Goal: Task Accomplishment & Management: Manage account settings

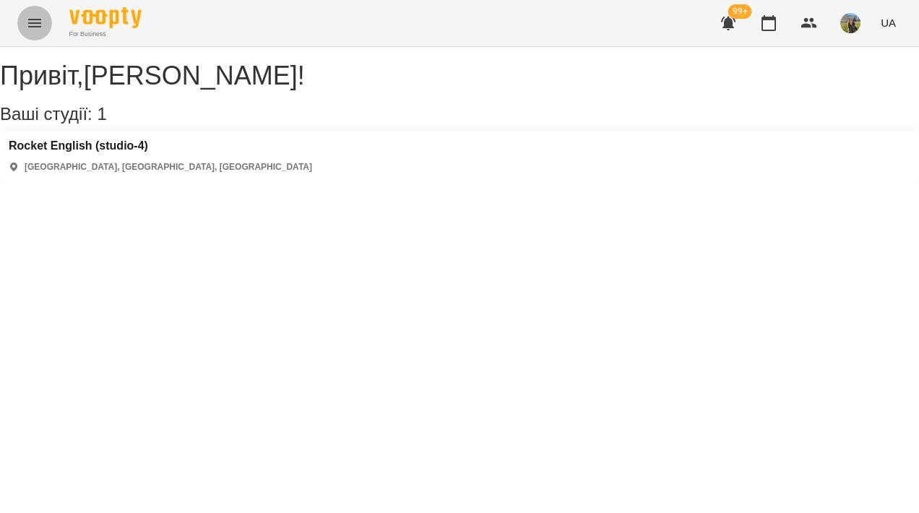
click at [37, 13] on button "Menu" at bounding box center [34, 23] width 35 height 35
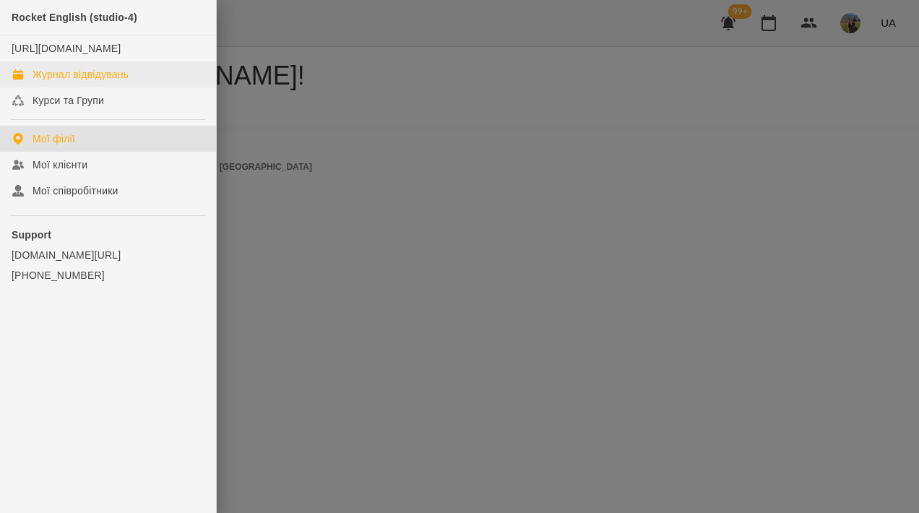
click at [110, 82] on div "Журнал відвідувань" at bounding box center [81, 74] width 96 height 14
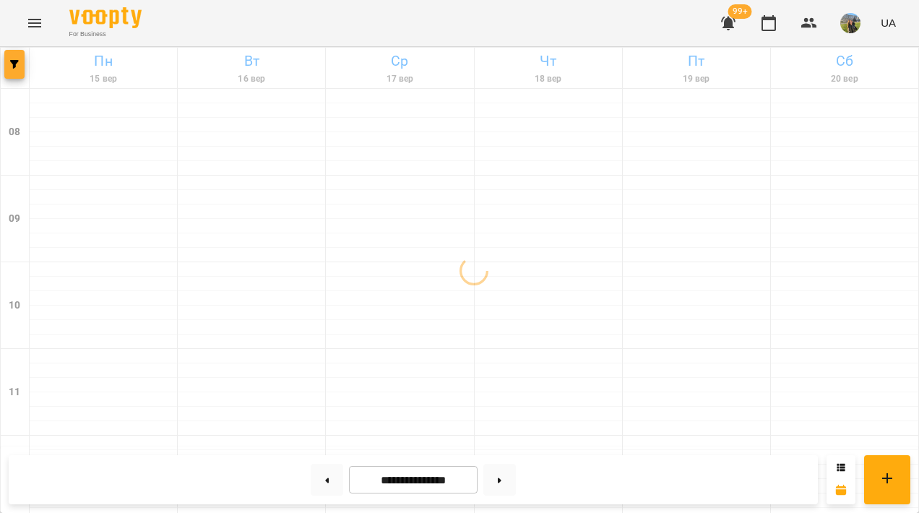
click at [12, 64] on icon "button" at bounding box center [14, 64] width 9 height 9
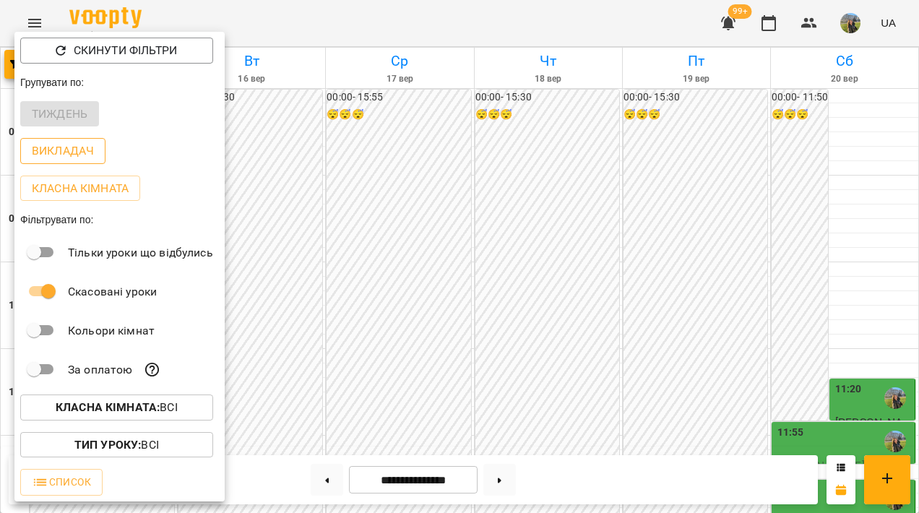
click at [71, 151] on p "Викладач" at bounding box center [63, 150] width 62 height 17
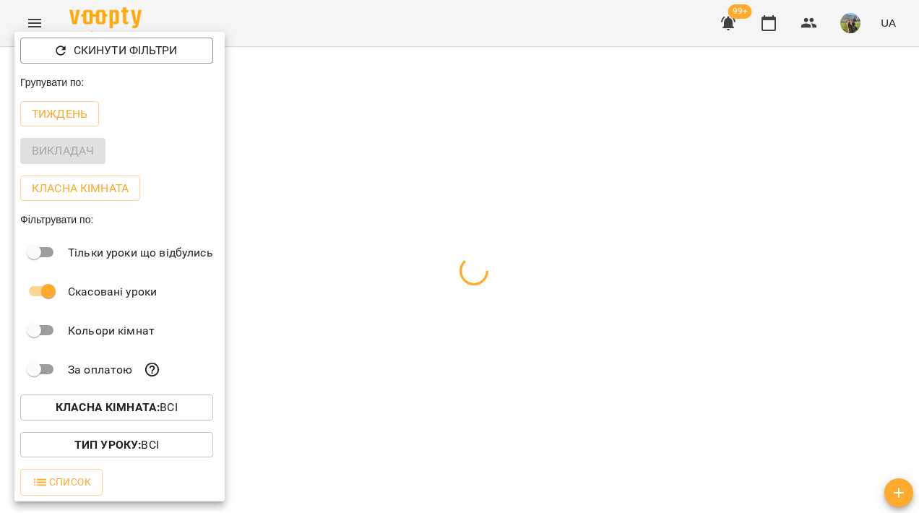
click at [325, 111] on div at bounding box center [459, 256] width 919 height 513
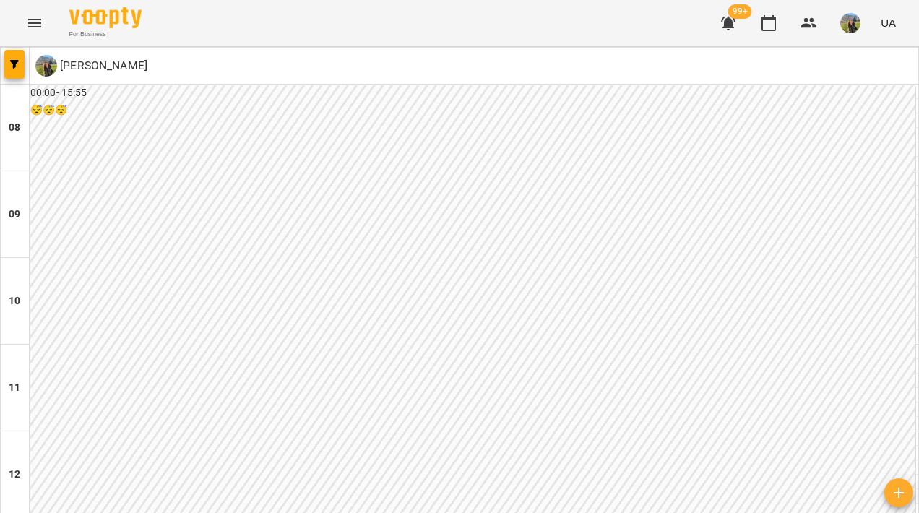
scroll to position [650, 0]
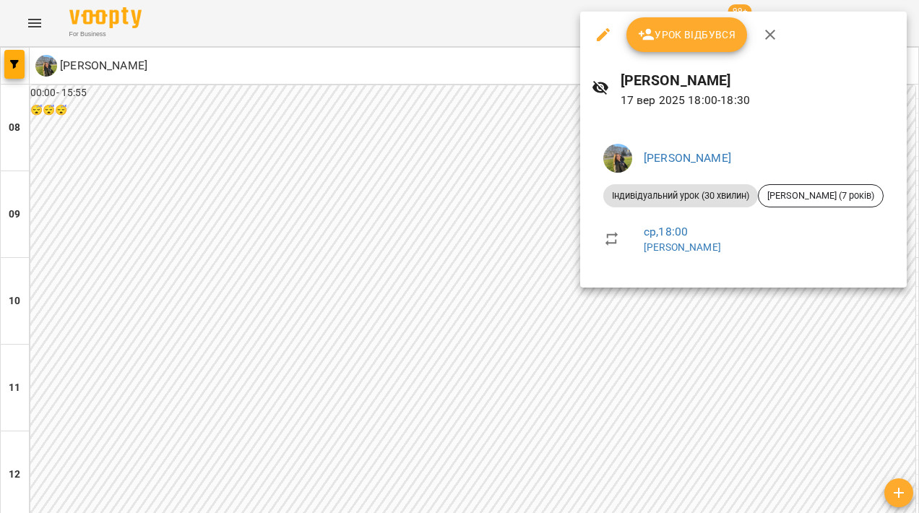
click at [400, 317] on div at bounding box center [459, 256] width 919 height 513
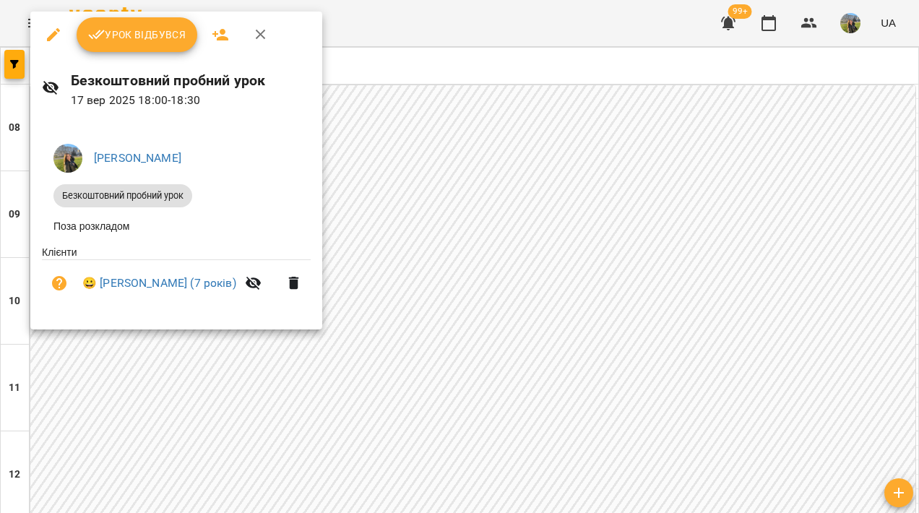
click at [431, 333] on div at bounding box center [459, 256] width 919 height 513
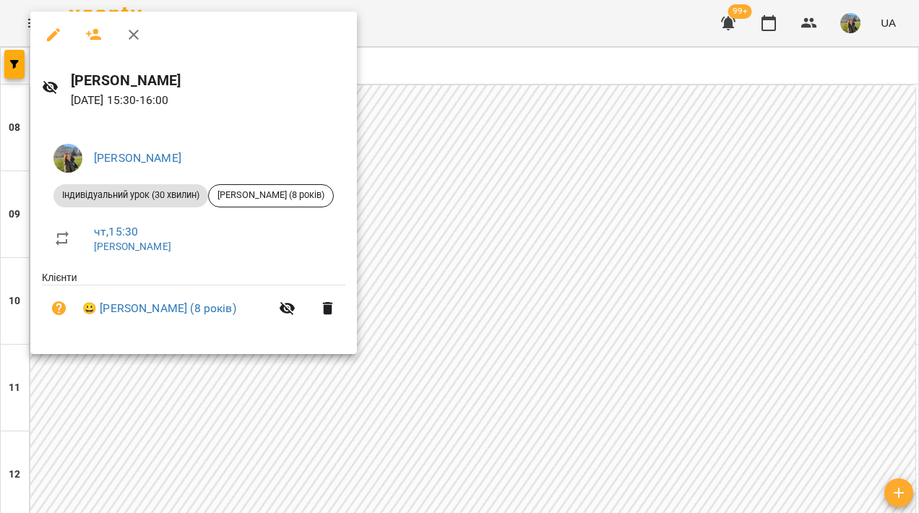
click at [558, 169] on div at bounding box center [459, 256] width 919 height 513
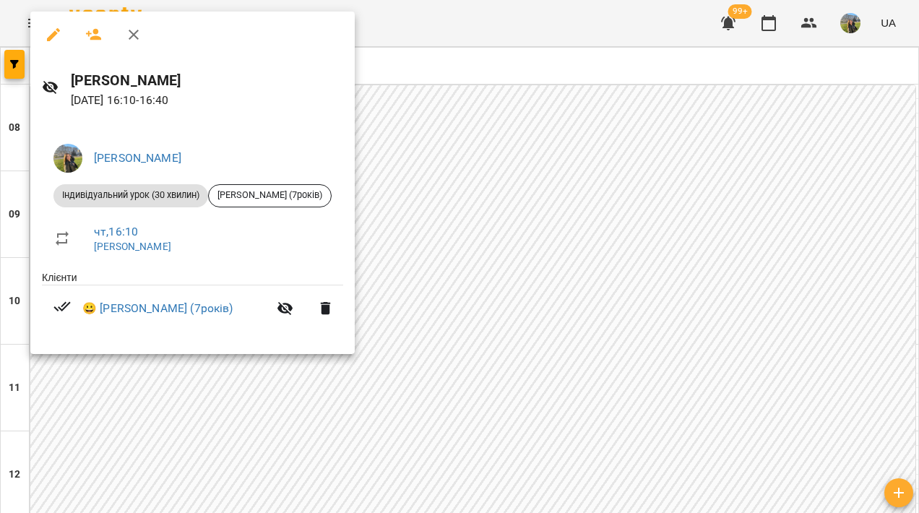
click at [523, 187] on div at bounding box center [459, 256] width 919 height 513
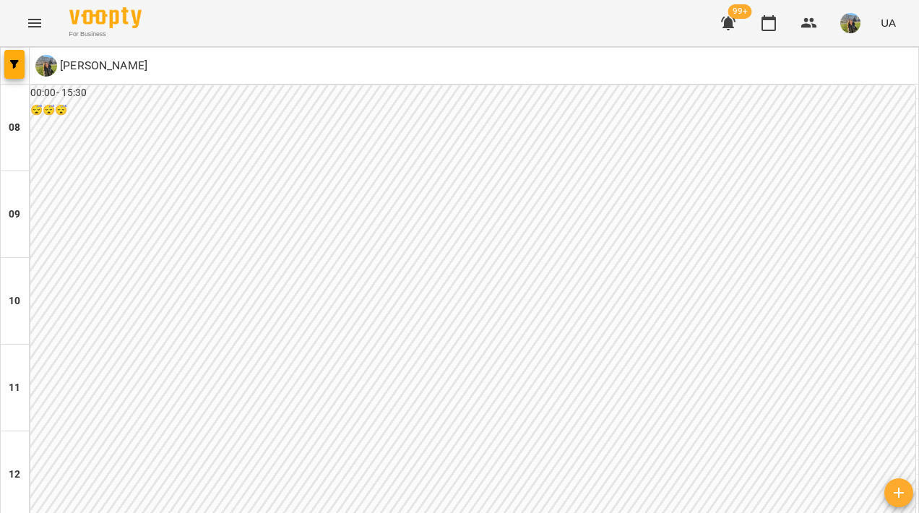
scroll to position [651, 0]
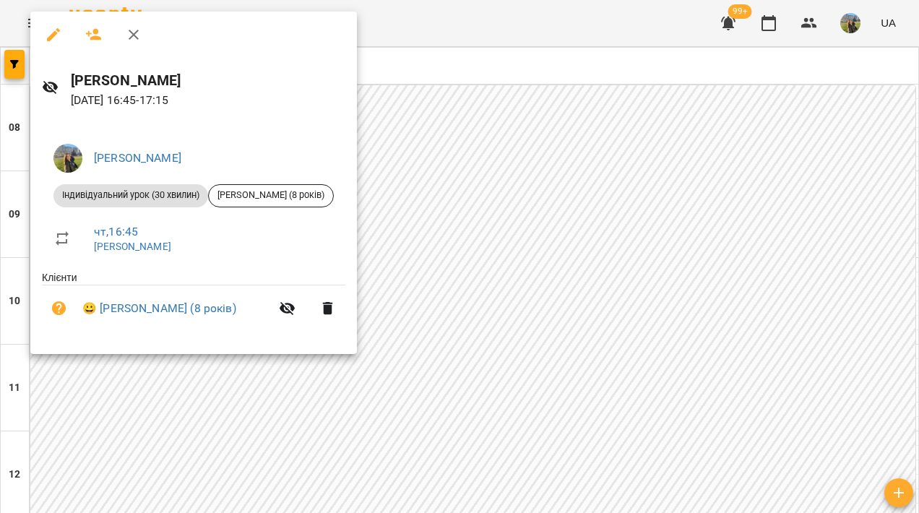
click at [546, 233] on div at bounding box center [459, 256] width 919 height 513
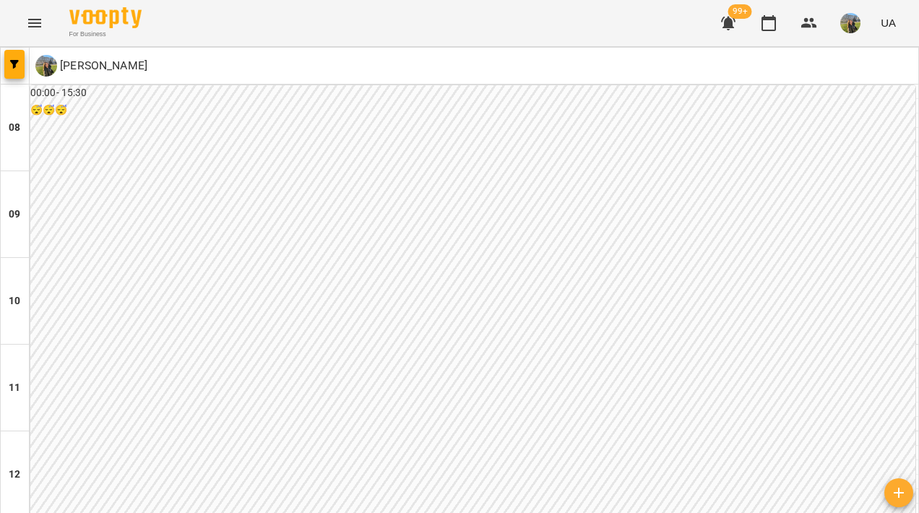
scroll to position [742, 0]
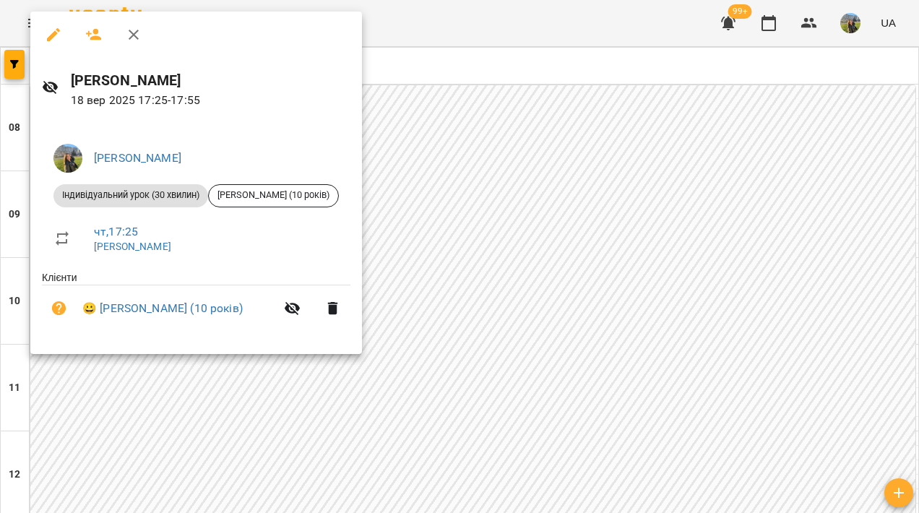
click at [567, 206] on div at bounding box center [459, 256] width 919 height 513
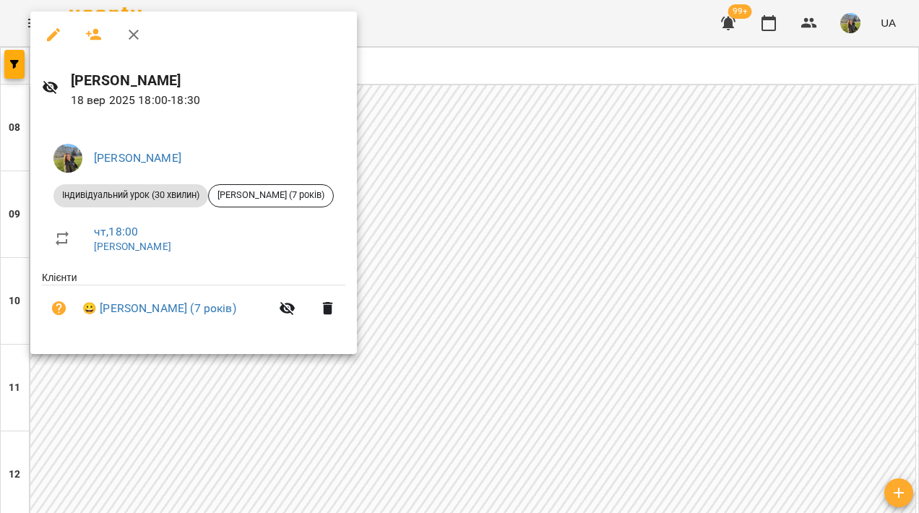
click at [560, 208] on div at bounding box center [459, 256] width 919 height 513
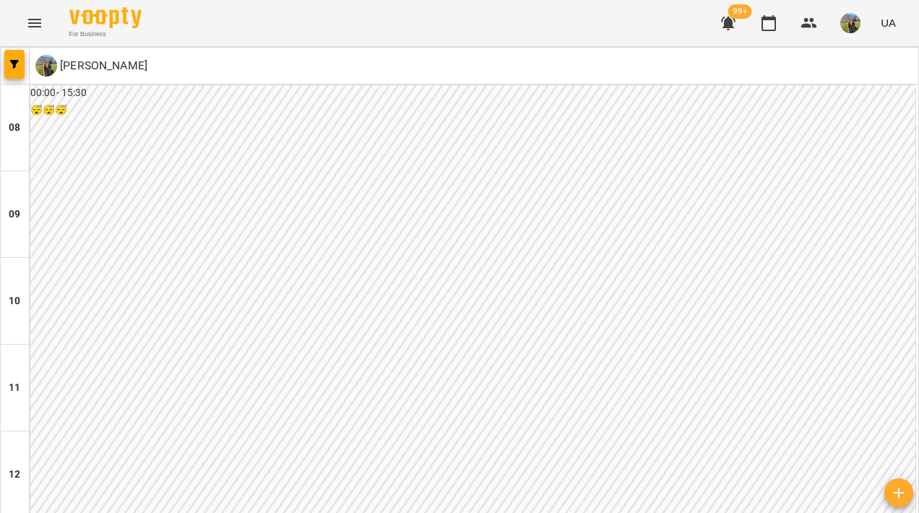
scroll to position [620, 0]
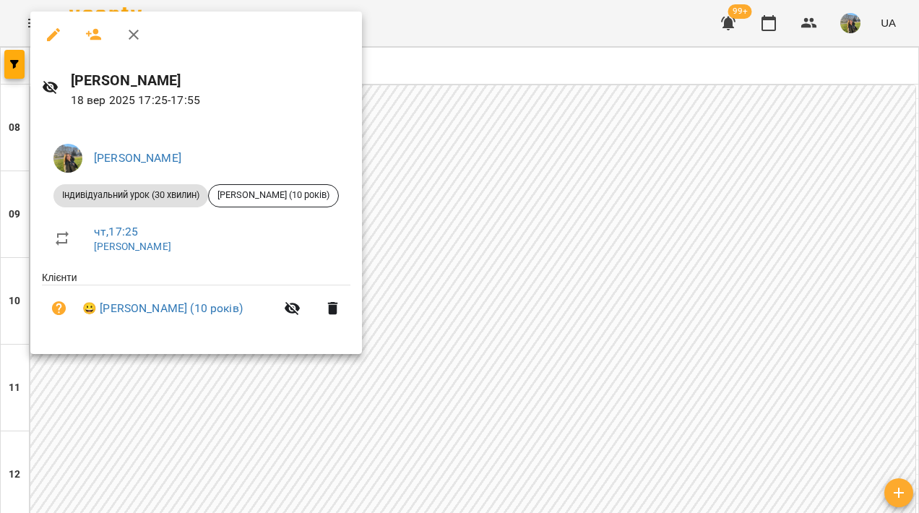
click at [587, 292] on div at bounding box center [459, 256] width 919 height 513
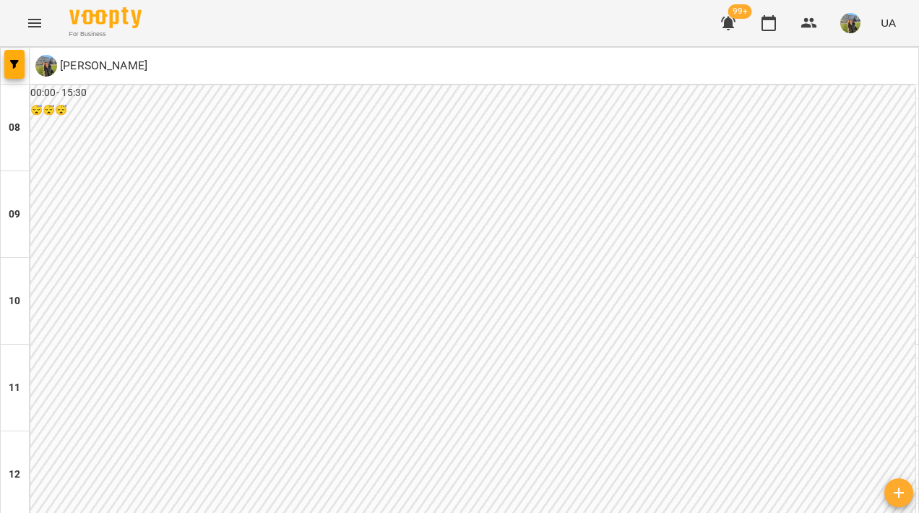
scroll to position [700, 0]
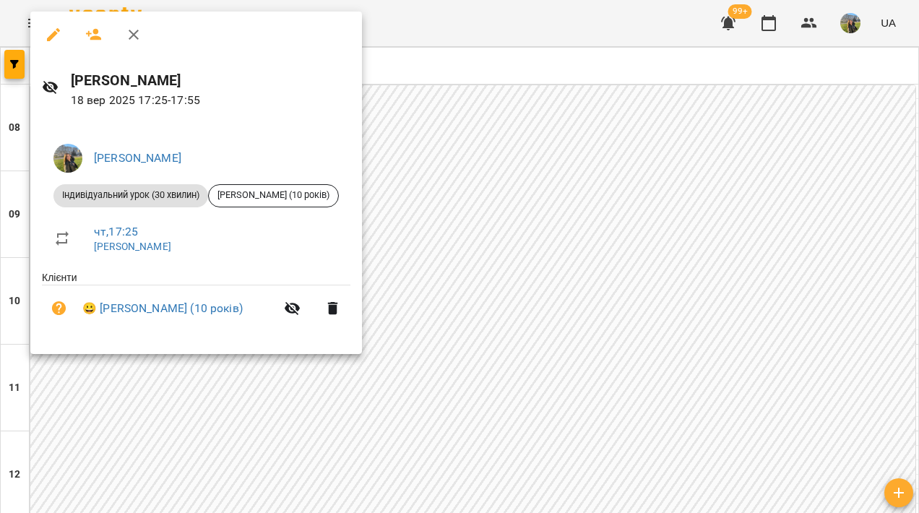
click at [470, 234] on div at bounding box center [459, 256] width 919 height 513
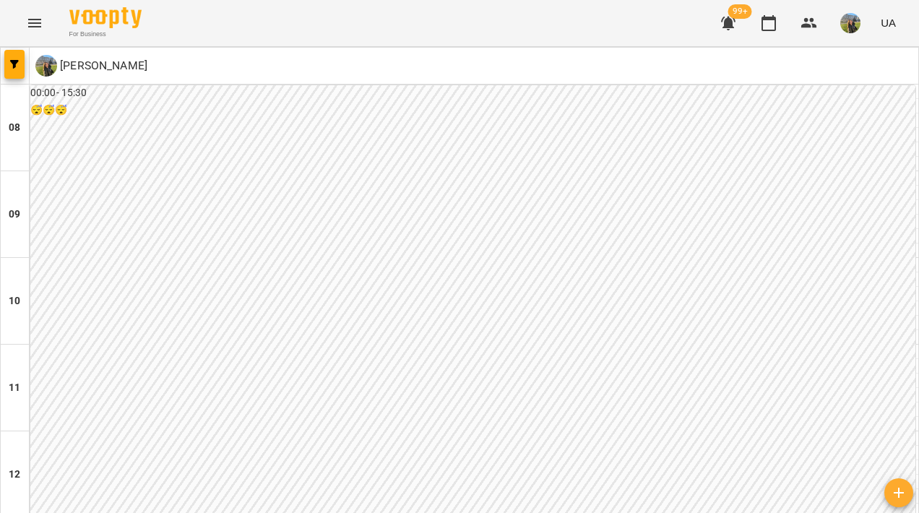
scroll to position [755, 0]
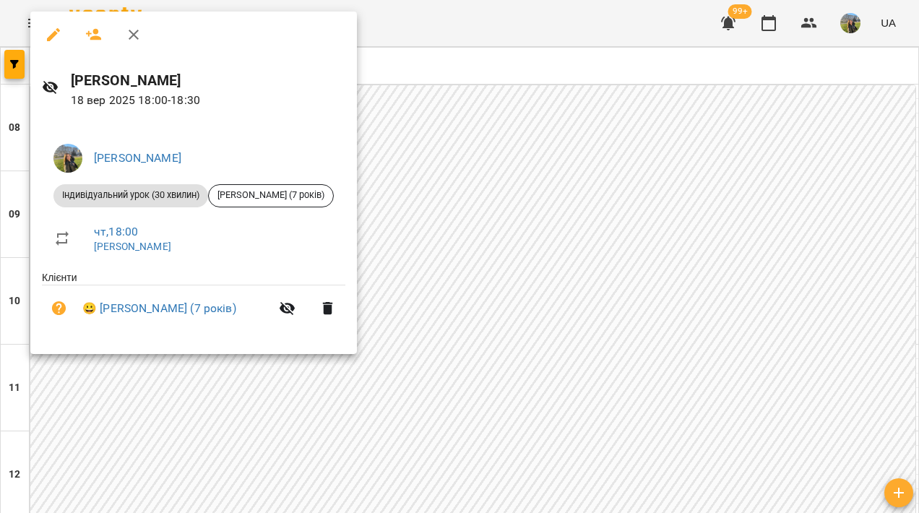
click at [468, 271] on div at bounding box center [459, 256] width 919 height 513
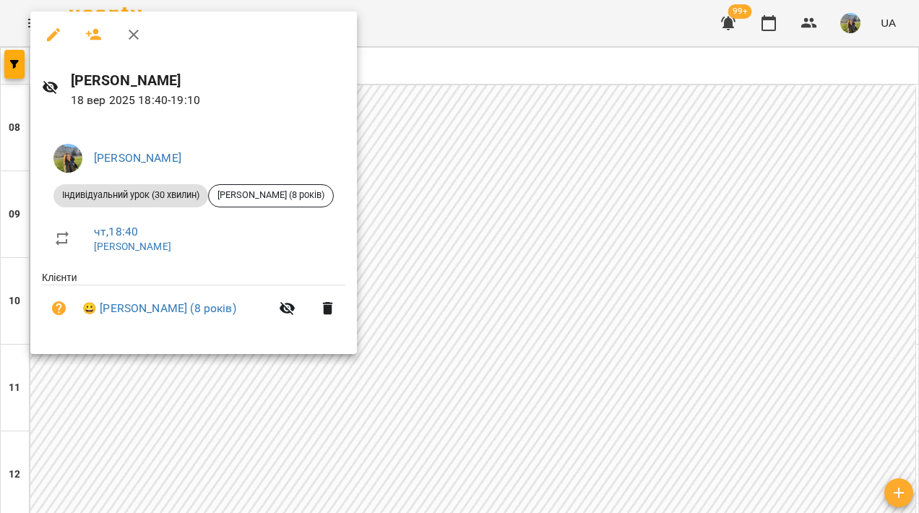
click at [493, 322] on div at bounding box center [459, 256] width 919 height 513
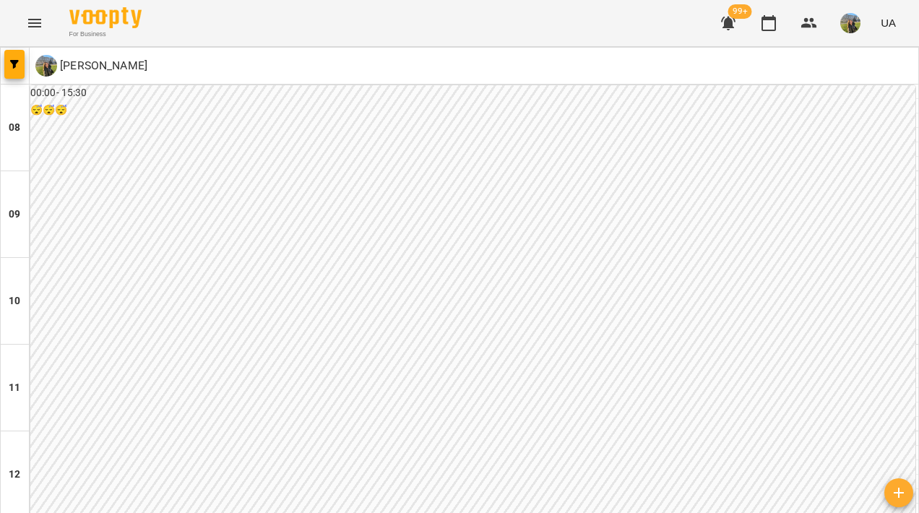
scroll to position [794, 0]
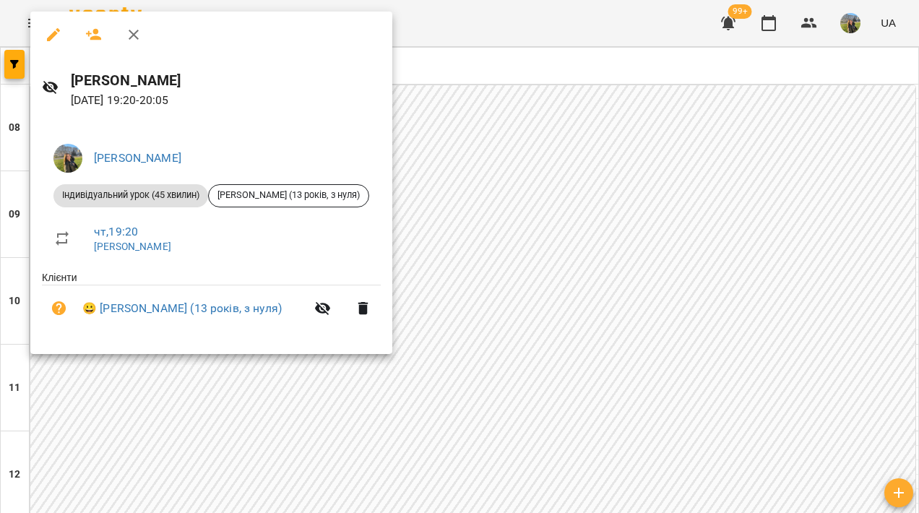
click at [527, 296] on div at bounding box center [459, 256] width 919 height 513
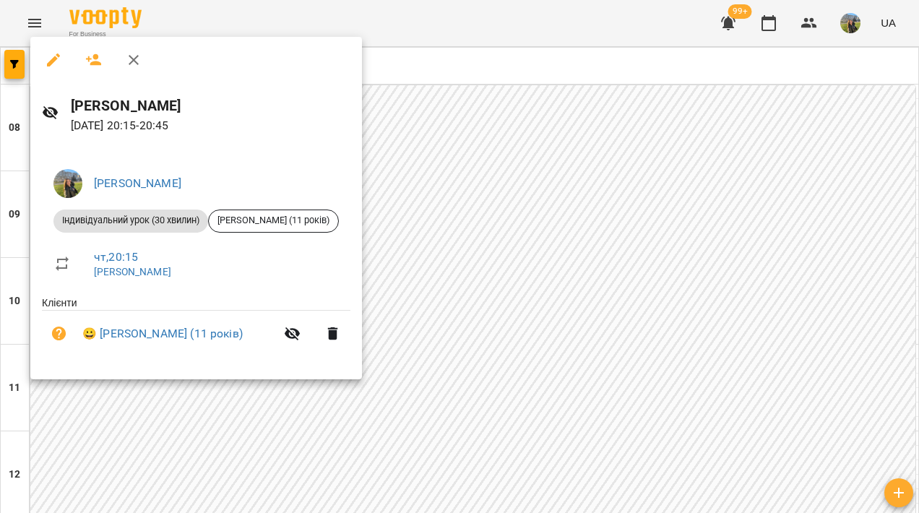
click at [556, 277] on div at bounding box center [459, 256] width 919 height 513
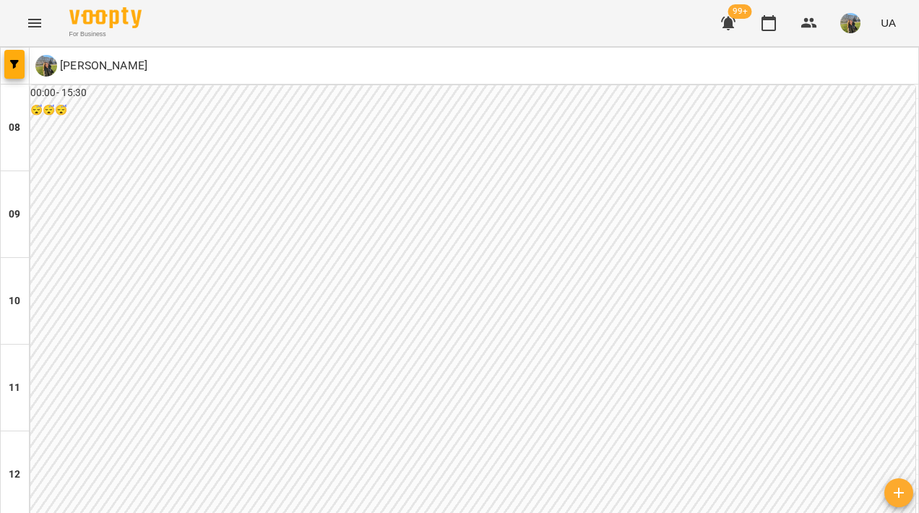
scroll to position [673, 0]
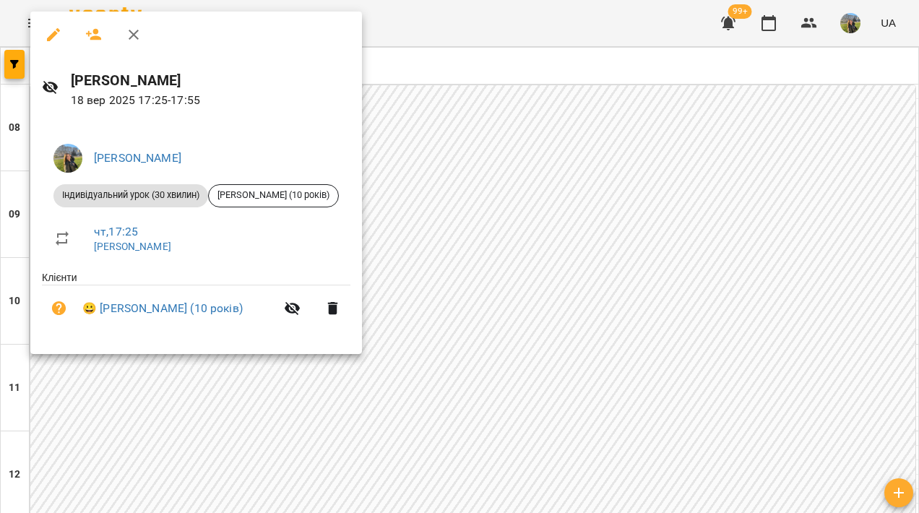
click at [533, 278] on div at bounding box center [459, 256] width 919 height 513
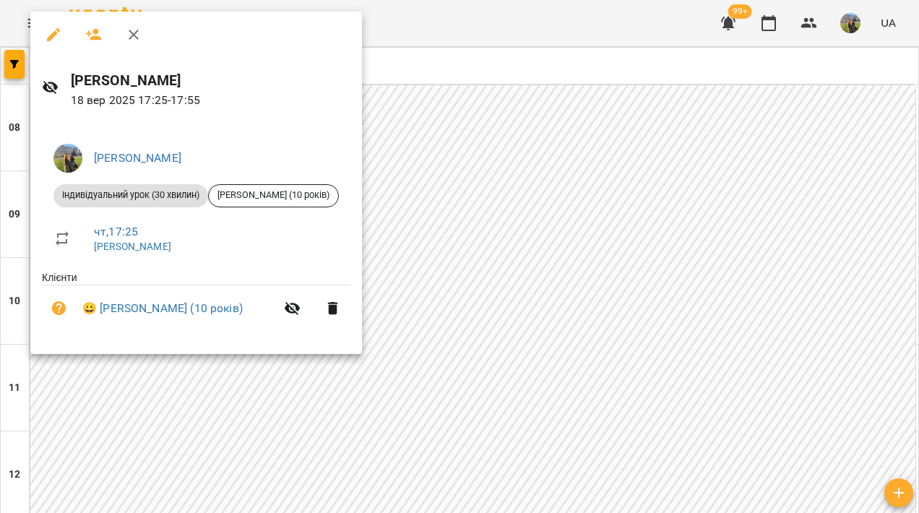
click at [550, 261] on div at bounding box center [459, 256] width 919 height 513
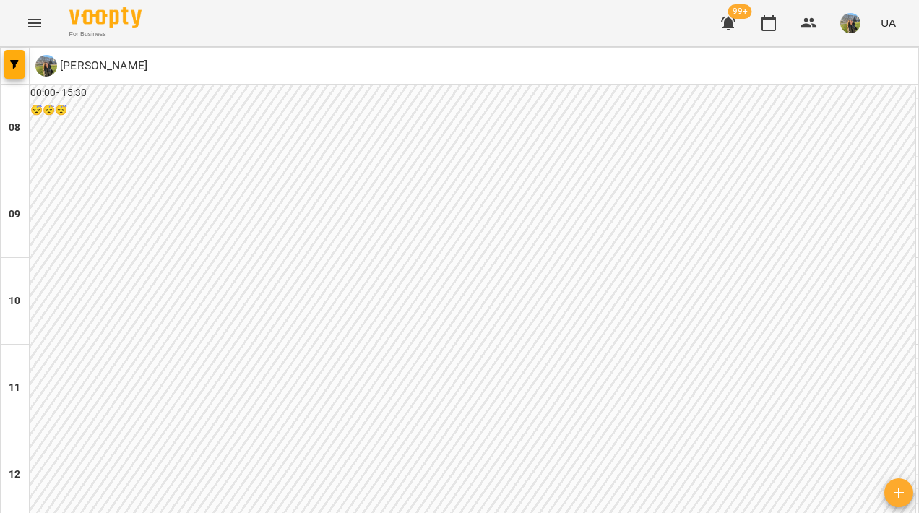
scroll to position [576, 0]
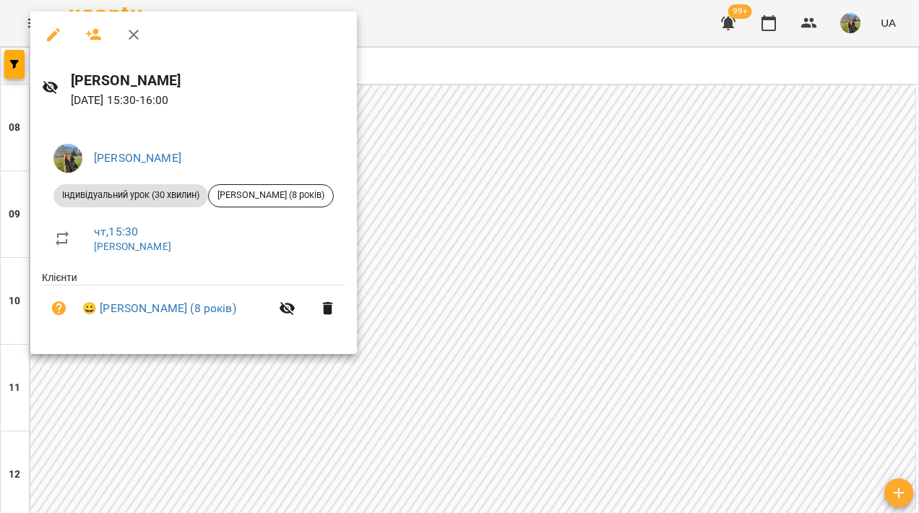
click at [507, 230] on div at bounding box center [459, 256] width 919 height 513
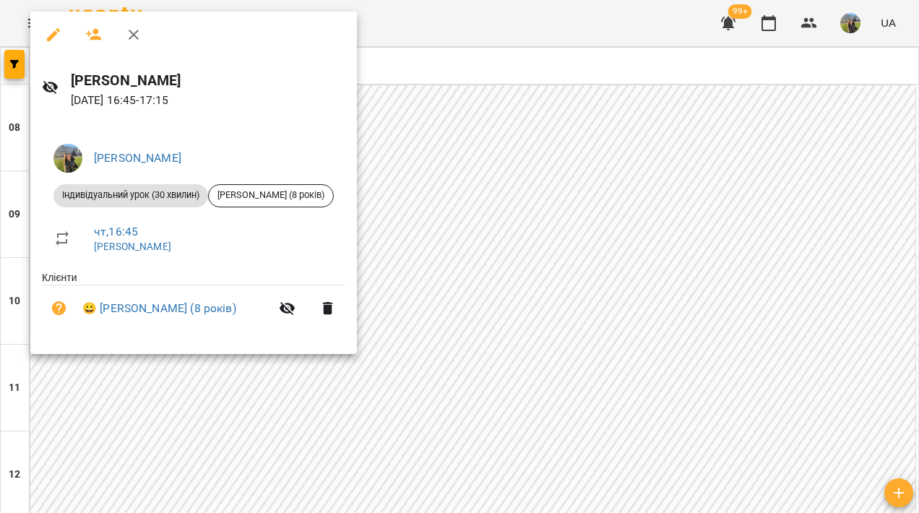
click at [536, 117] on div at bounding box center [459, 256] width 919 height 513
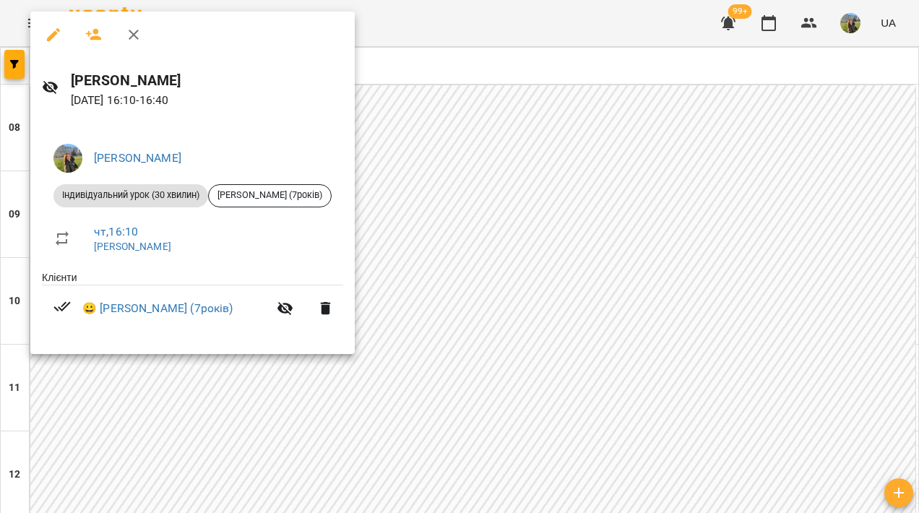
click at [468, 228] on div at bounding box center [459, 256] width 919 height 513
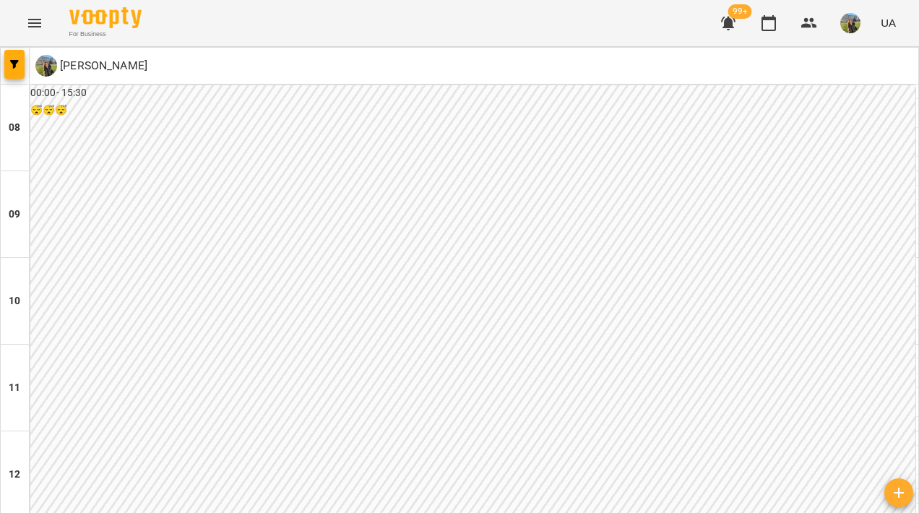
scroll to position [794, 0]
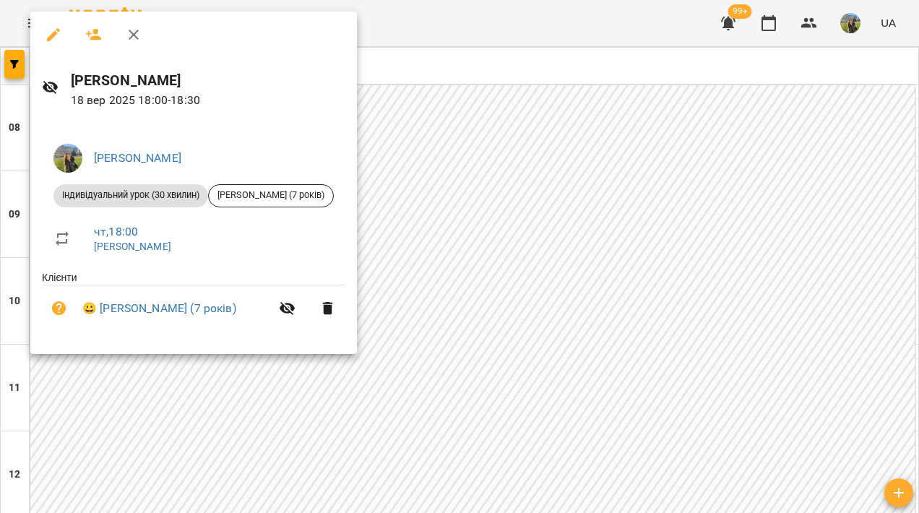
click at [543, 288] on div at bounding box center [459, 256] width 919 height 513
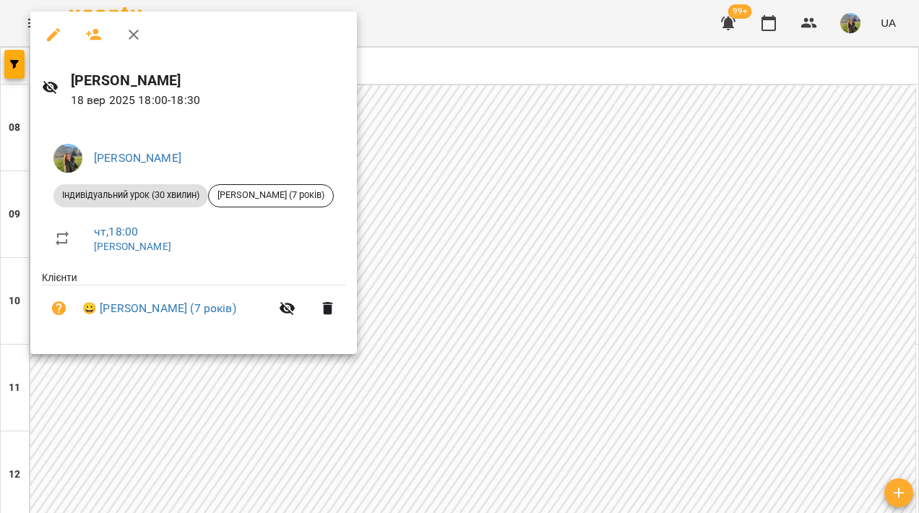
click at [511, 223] on div at bounding box center [459, 256] width 919 height 513
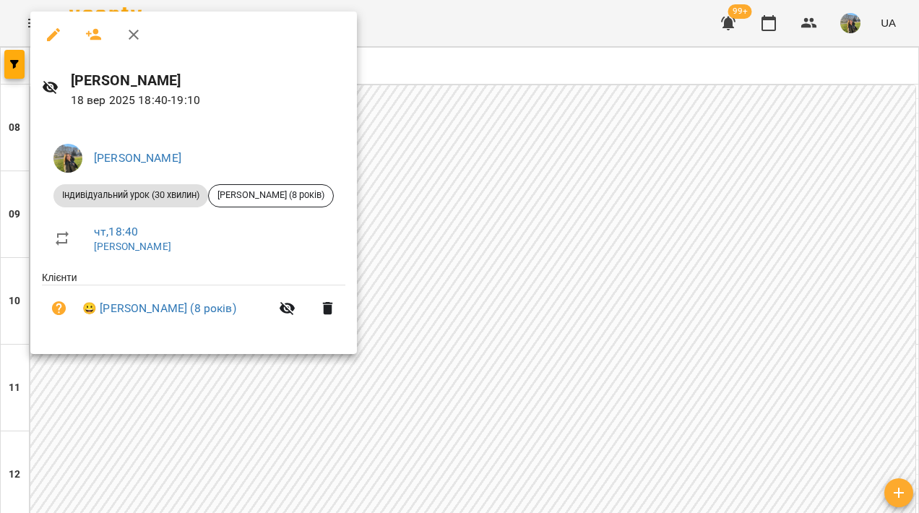
click at [525, 247] on div at bounding box center [459, 256] width 919 height 513
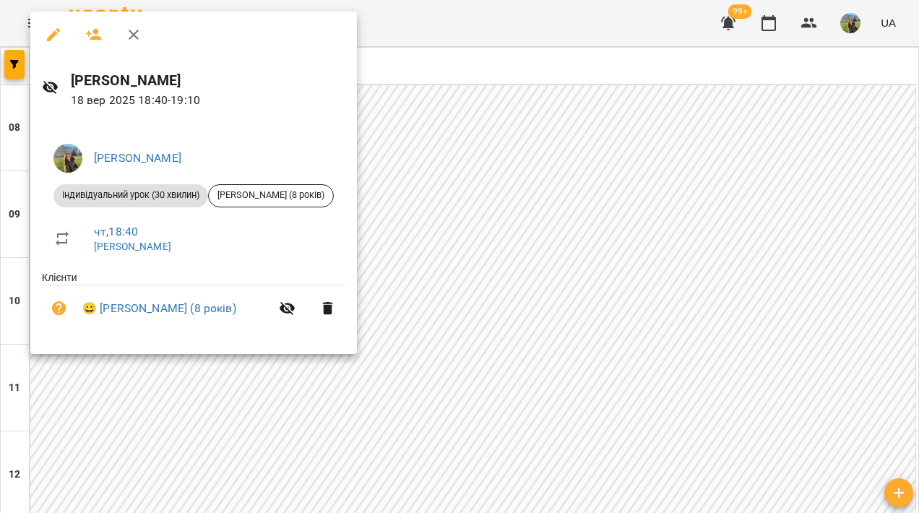
click at [480, 309] on div at bounding box center [459, 256] width 919 height 513
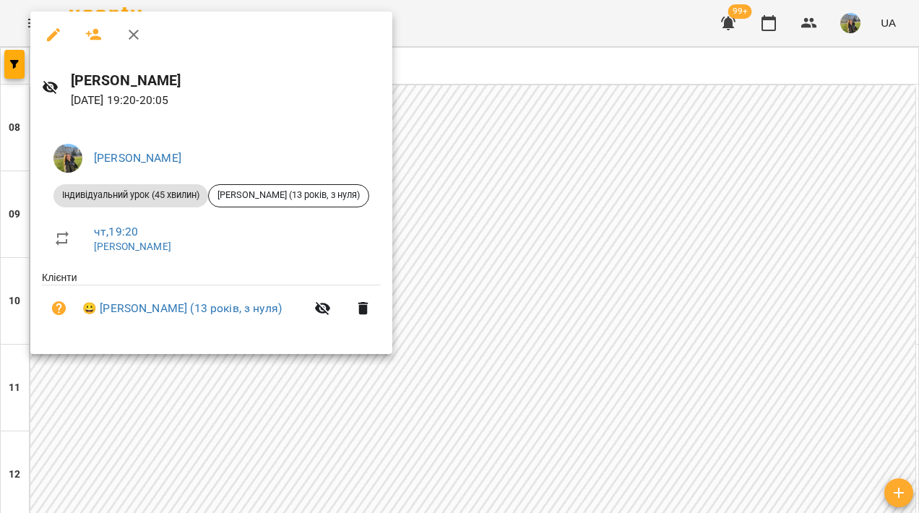
click at [750, 458] on div at bounding box center [459, 256] width 919 height 513
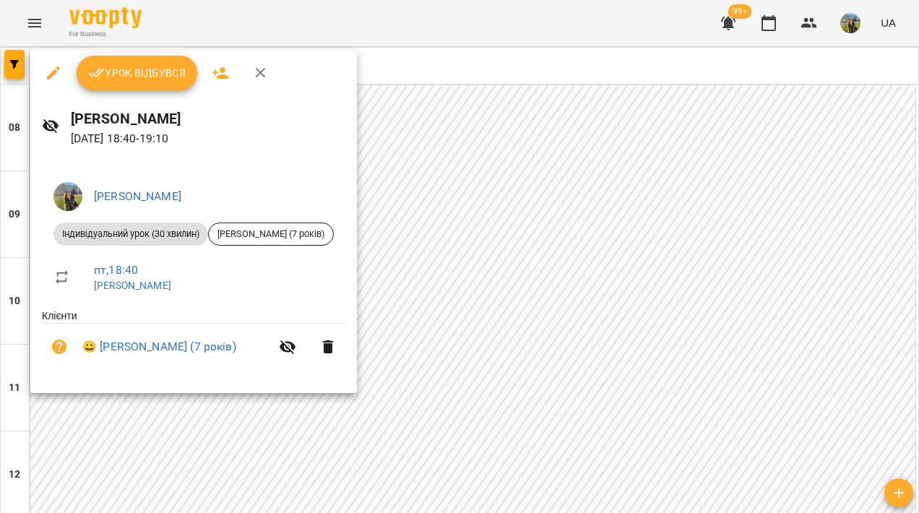
click at [704, 354] on div at bounding box center [459, 256] width 919 height 513
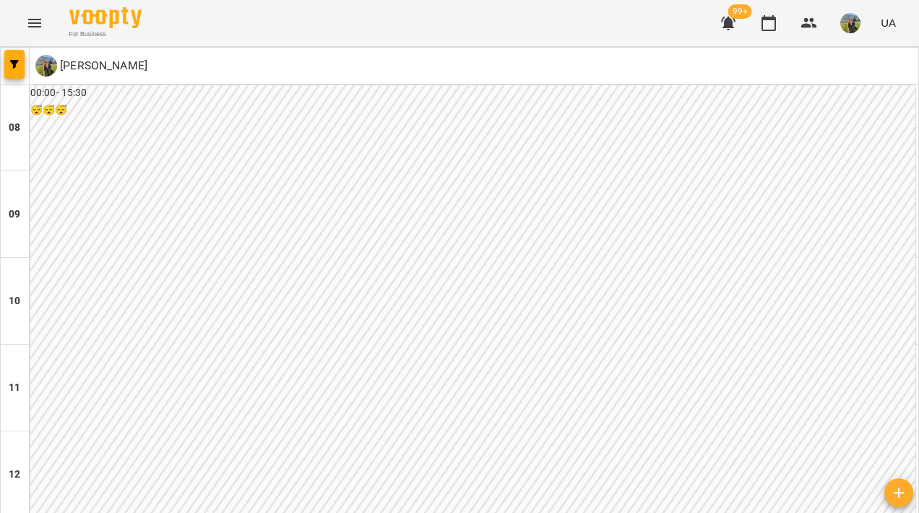
scroll to position [641, 0]
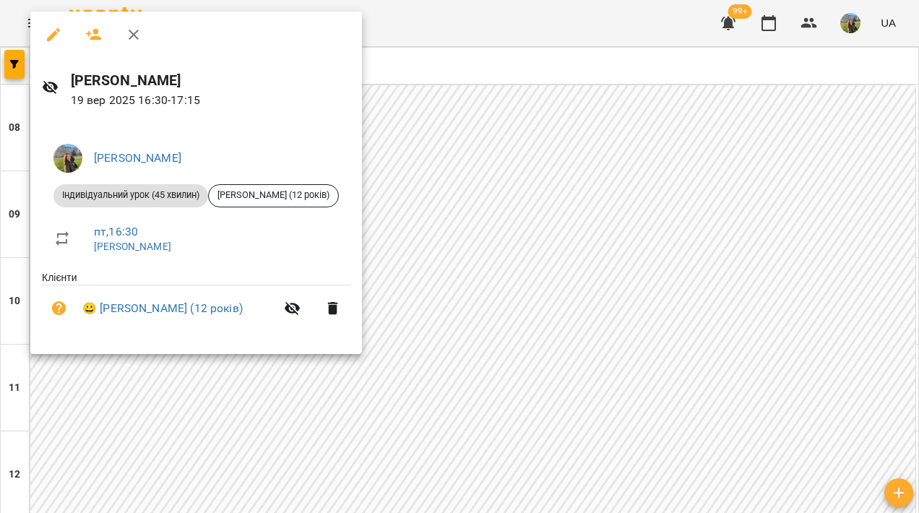
click at [714, 116] on div at bounding box center [459, 256] width 919 height 513
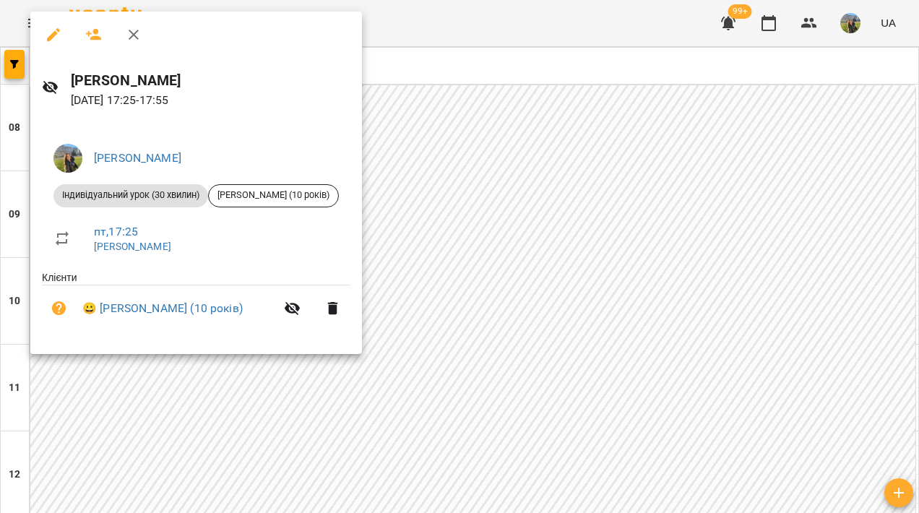
click at [675, 142] on div at bounding box center [459, 256] width 919 height 513
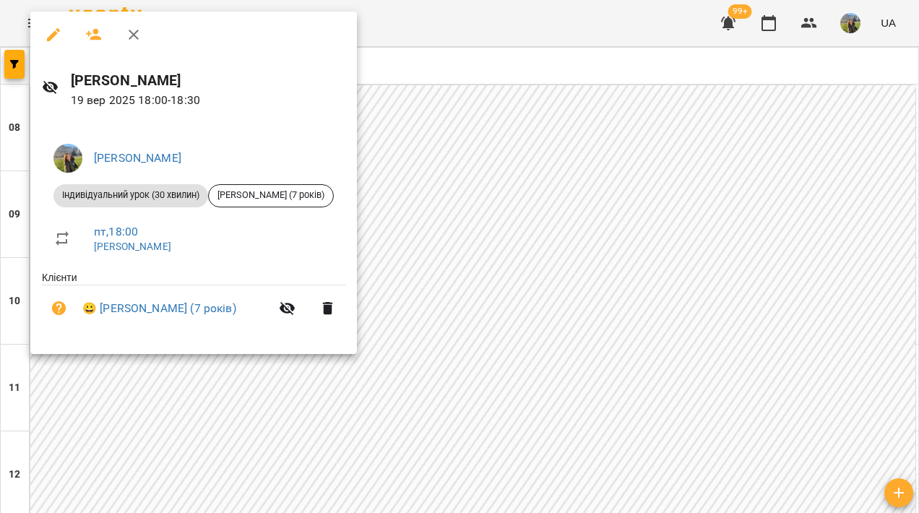
click at [677, 139] on div at bounding box center [459, 256] width 919 height 513
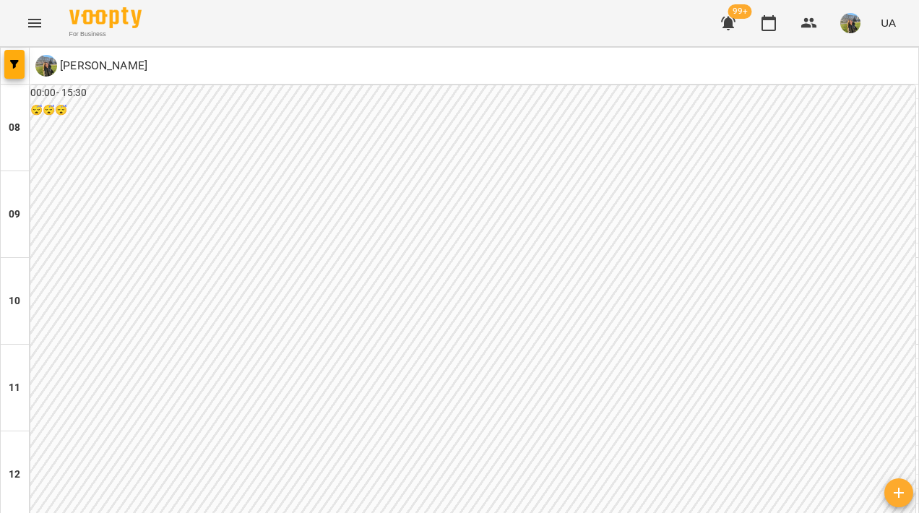
scroll to position [665, 0]
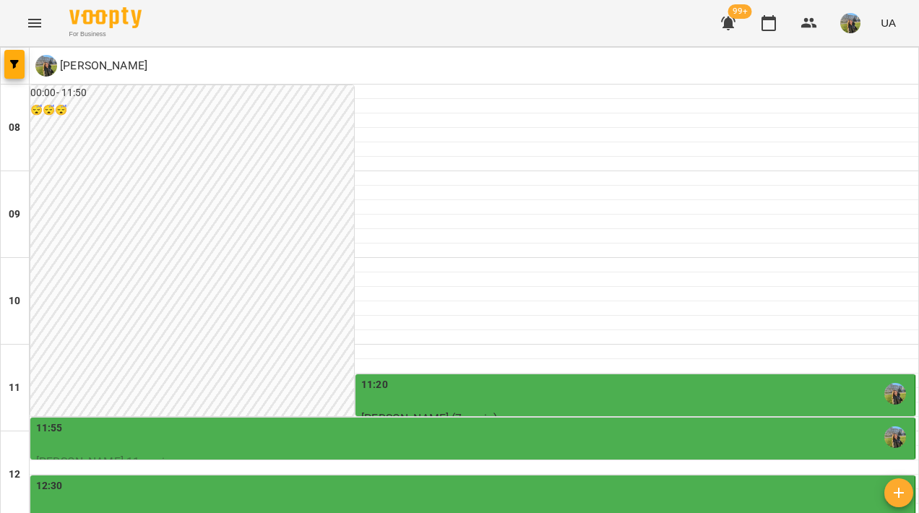
scroll to position [194, 0]
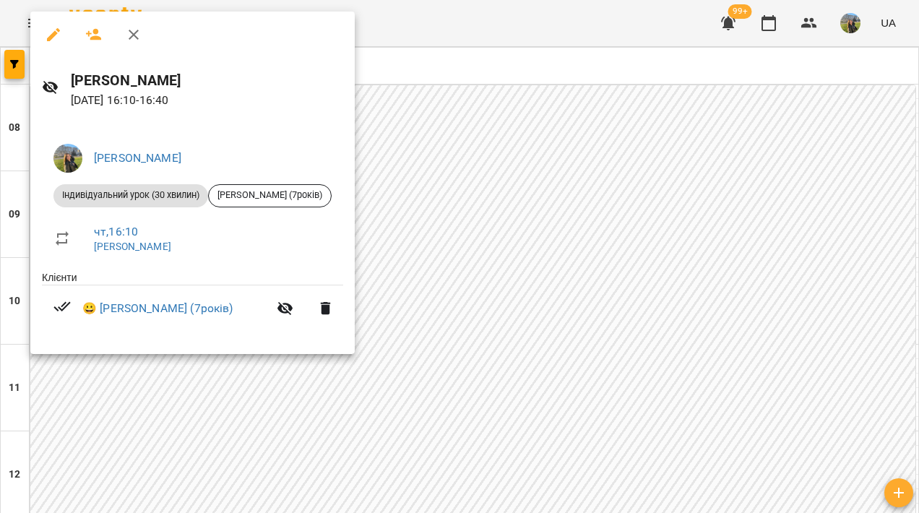
click at [588, 228] on div at bounding box center [459, 256] width 919 height 513
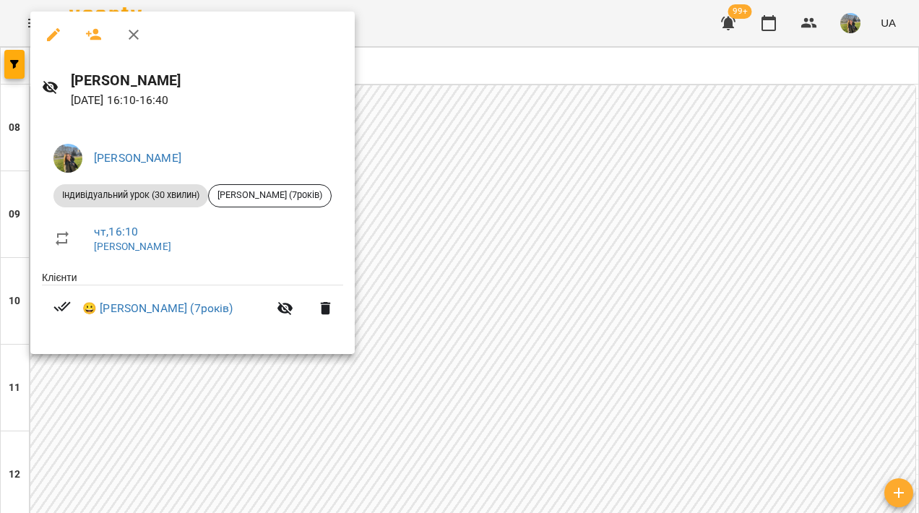
click at [576, 252] on div at bounding box center [459, 256] width 919 height 513
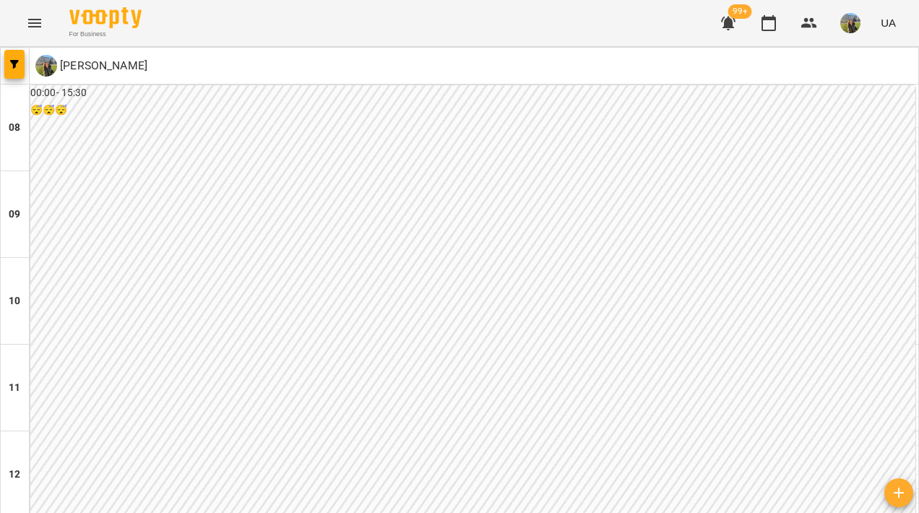
scroll to position [601, 0]
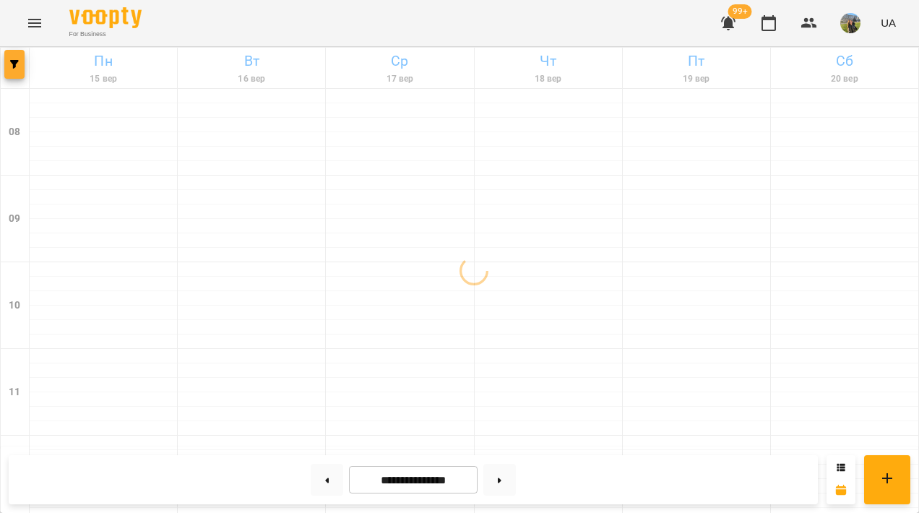
click at [16, 72] on button "button" at bounding box center [14, 64] width 20 height 29
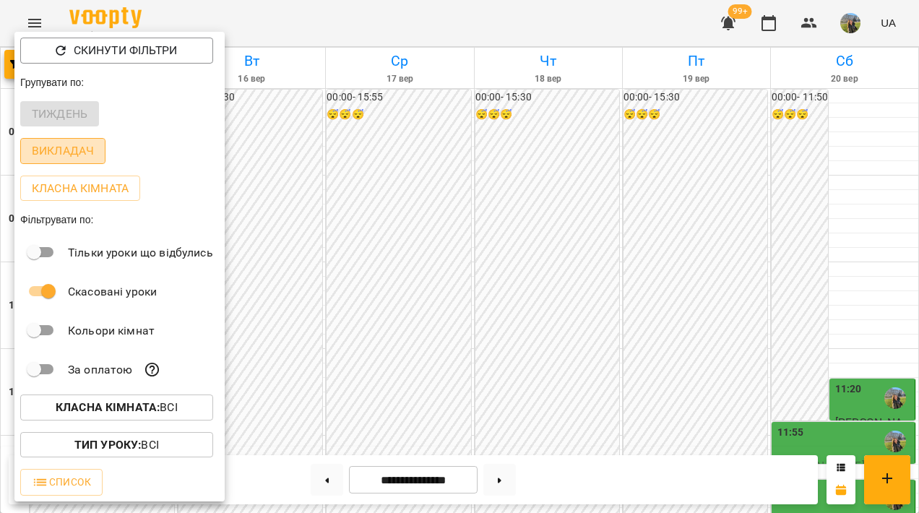
click at [73, 157] on p "Викладач" at bounding box center [63, 150] width 62 height 17
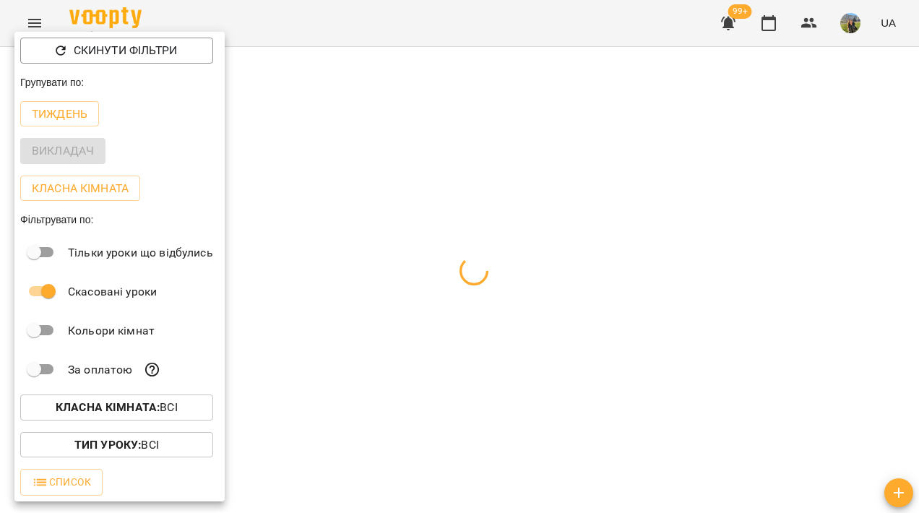
click at [335, 156] on div at bounding box center [459, 256] width 919 height 513
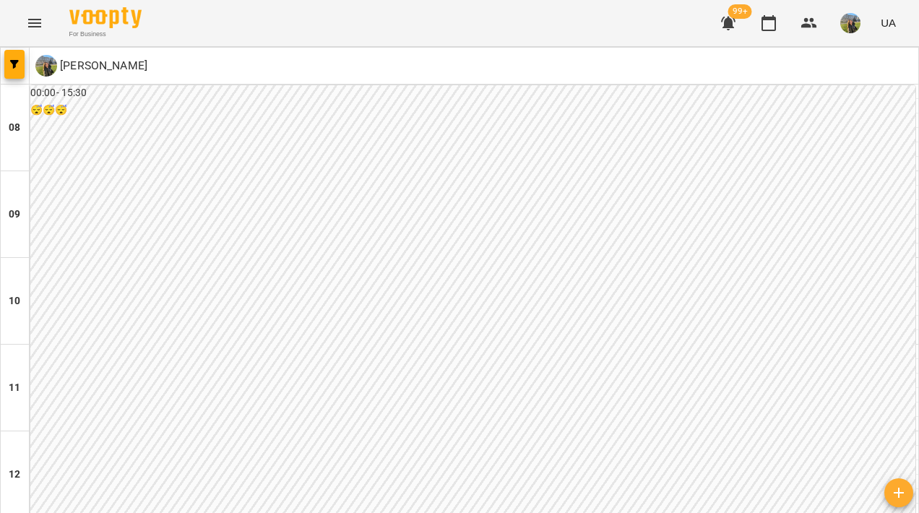
scroll to position [794, 0]
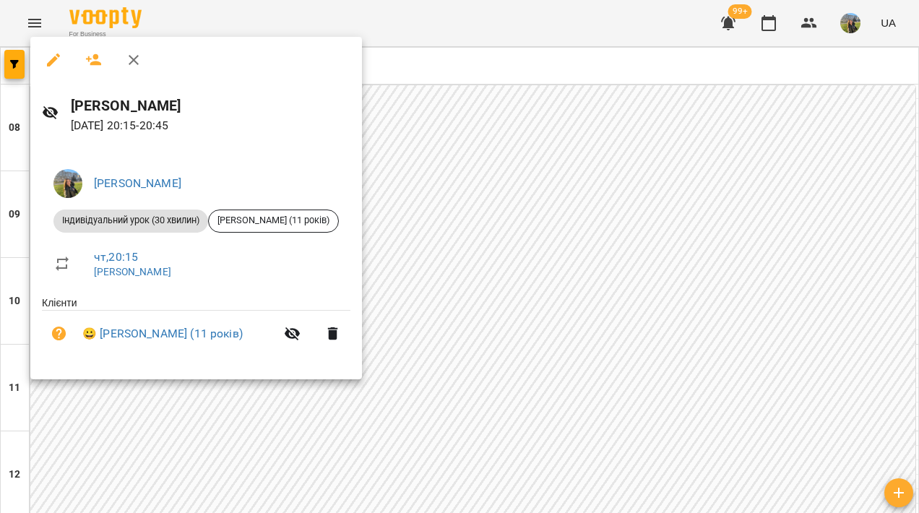
click at [640, 239] on div at bounding box center [459, 256] width 919 height 513
